Goal: Task Accomplishment & Management: Manage account settings

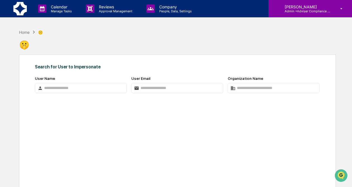
click at [311, 11] on p "Admin • Adviser Compliance Consulting" at bounding box center [307, 11] width 52 height 4
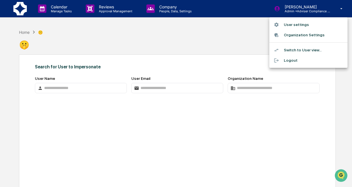
click at [233, 37] on div at bounding box center [176, 93] width 352 height 187
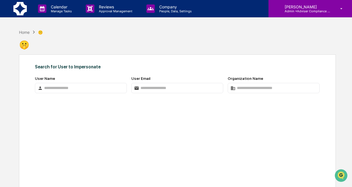
click at [309, 7] on p "[PERSON_NAME]" at bounding box center [307, 6] width 52 height 5
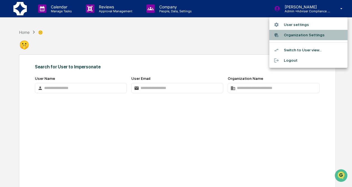
click at [306, 35] on li "Organization Settings" at bounding box center [309, 35] width 78 height 10
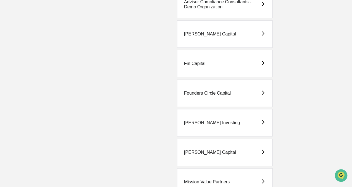
scroll to position [219, 0]
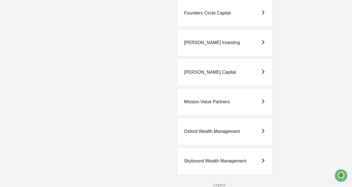
click at [220, 132] on div "Oxford Wealth Management" at bounding box center [212, 131] width 56 height 5
